Goal: Task Accomplishment & Management: Manage account settings

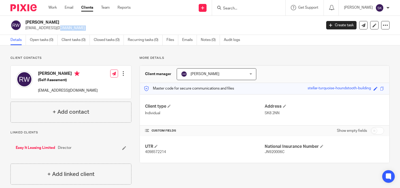
click at [236, 7] on input "Search" at bounding box center [246, 8] width 47 height 5
type input "t"
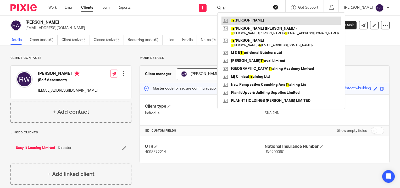
type input "tr"
click at [241, 23] on link at bounding box center [281, 21] width 119 height 8
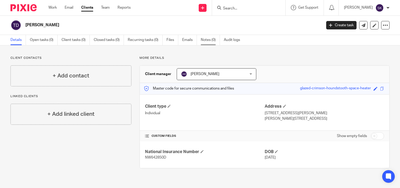
click at [209, 41] on link "Notes (0)" at bounding box center [210, 40] width 19 height 10
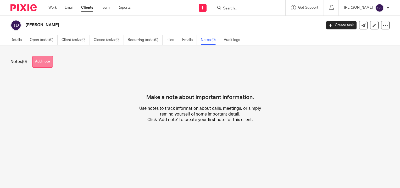
click at [47, 67] on button "Add note" at bounding box center [42, 62] width 21 height 12
click at [49, 66] on button "Add note" at bounding box center [42, 62] width 21 height 12
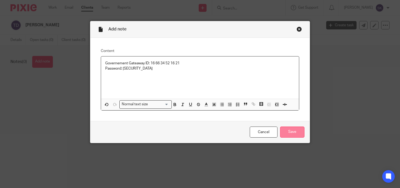
click at [282, 130] on input "Save" at bounding box center [292, 131] width 24 height 11
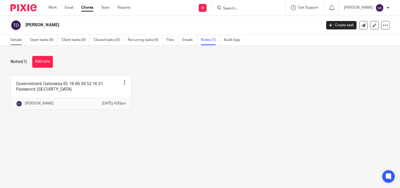
click at [22, 39] on link "Details" at bounding box center [17, 40] width 15 height 10
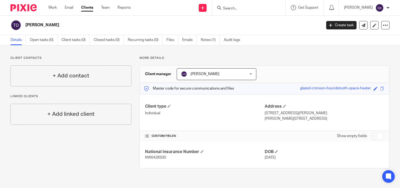
click at [159, 158] on span "NW642850D" at bounding box center [155, 157] width 21 height 4
copy span "NW642850D"
